Goal: Transaction & Acquisition: Purchase product/service

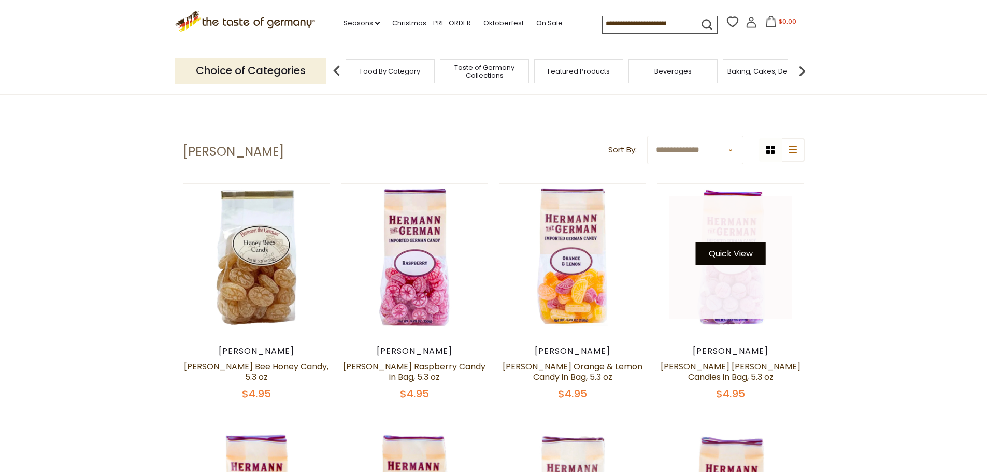
click at [729, 254] on button "Quick View" at bounding box center [731, 253] width 70 height 23
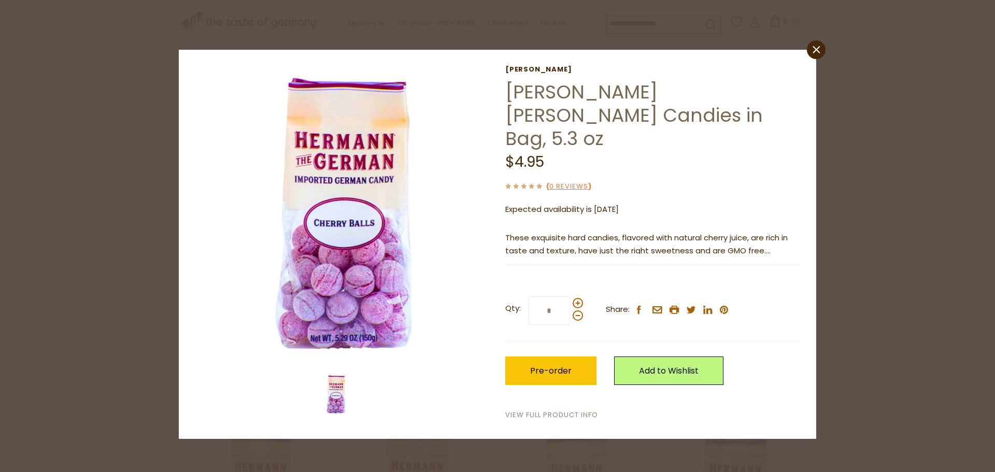
click at [540, 410] on link "View Full Product Info" at bounding box center [551, 415] width 93 height 11
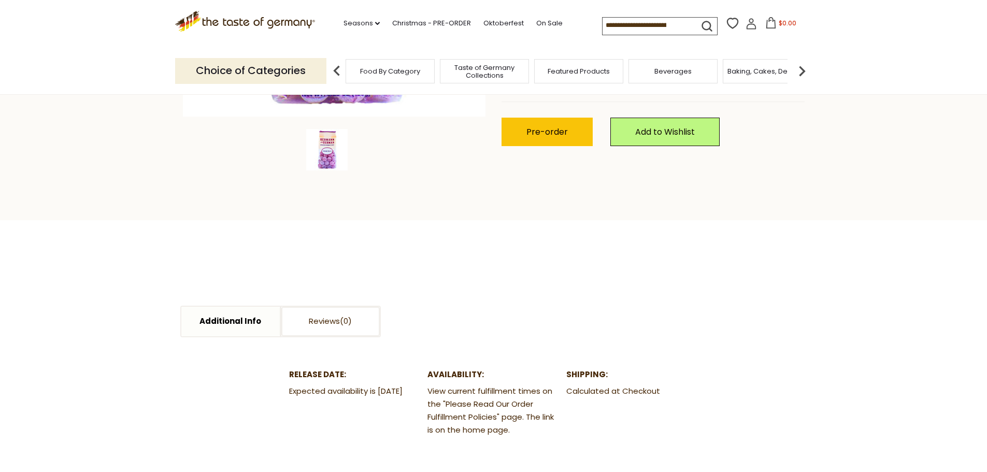
scroll to position [311, 0]
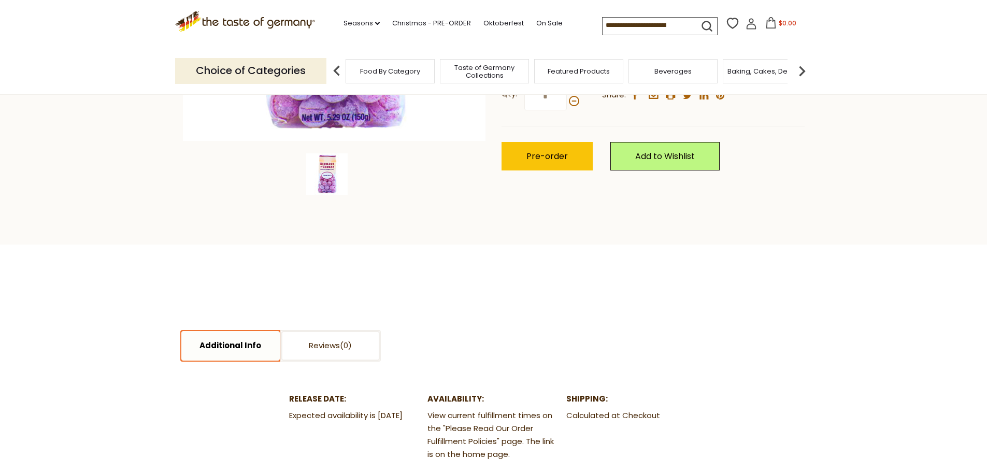
click at [218, 347] on link "Additional Info" at bounding box center [230, 346] width 98 height 30
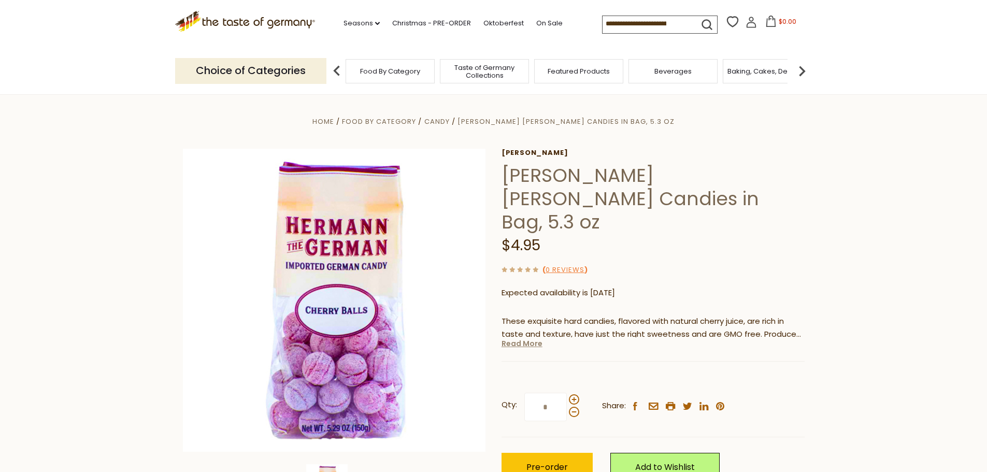
click at [517, 338] on link "Read More" at bounding box center [521, 343] width 41 height 10
